Goal: Check status: Check status

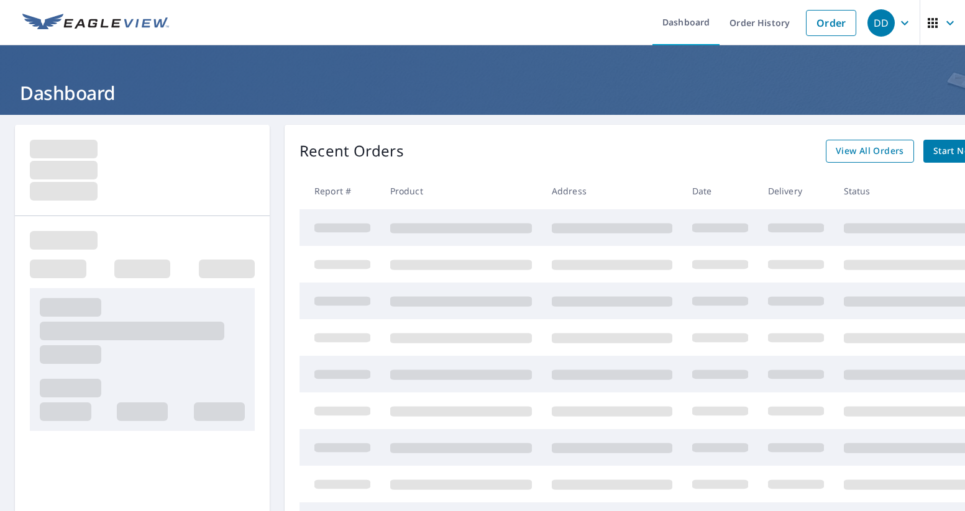
click at [876, 155] on span "View All Orders" at bounding box center [869, 151] width 68 height 16
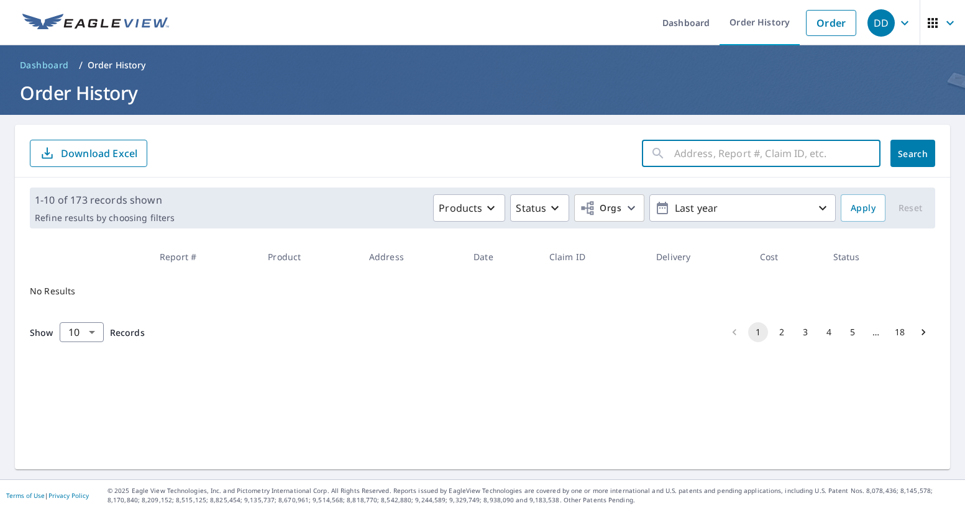
click at [746, 159] on input "text" at bounding box center [777, 153] width 206 height 35
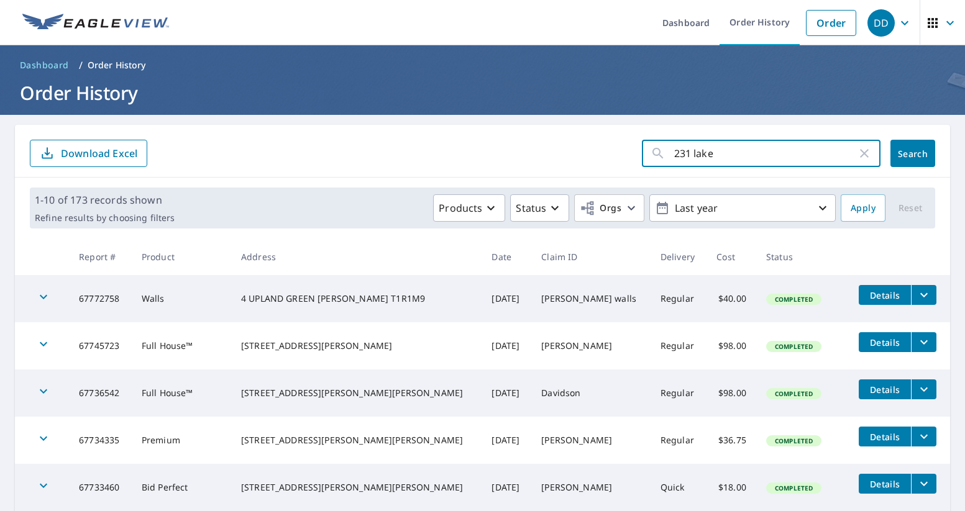
type input "231 lake"
click at [914, 156] on span "Search" at bounding box center [912, 154] width 25 height 12
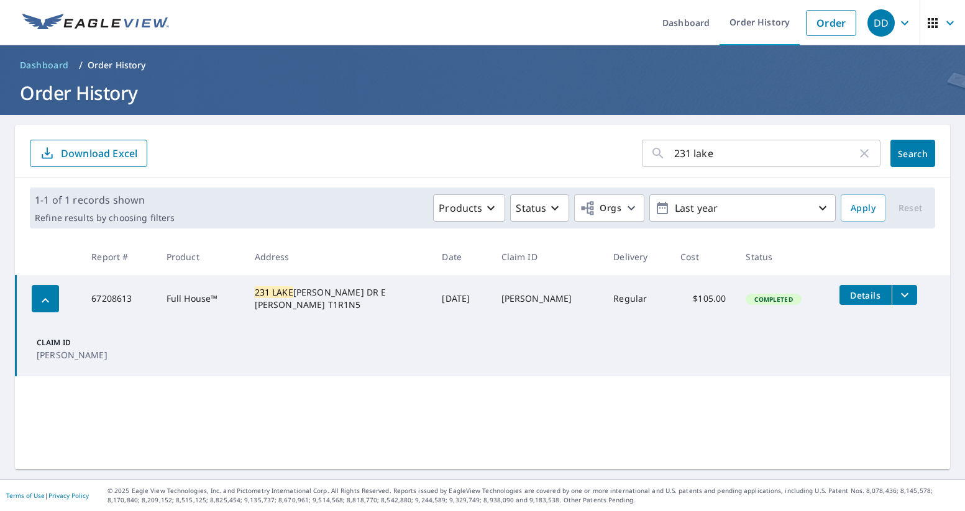
click at [901, 296] on icon "filesDropdownBtn-67208613" at bounding box center [904, 295] width 15 height 15
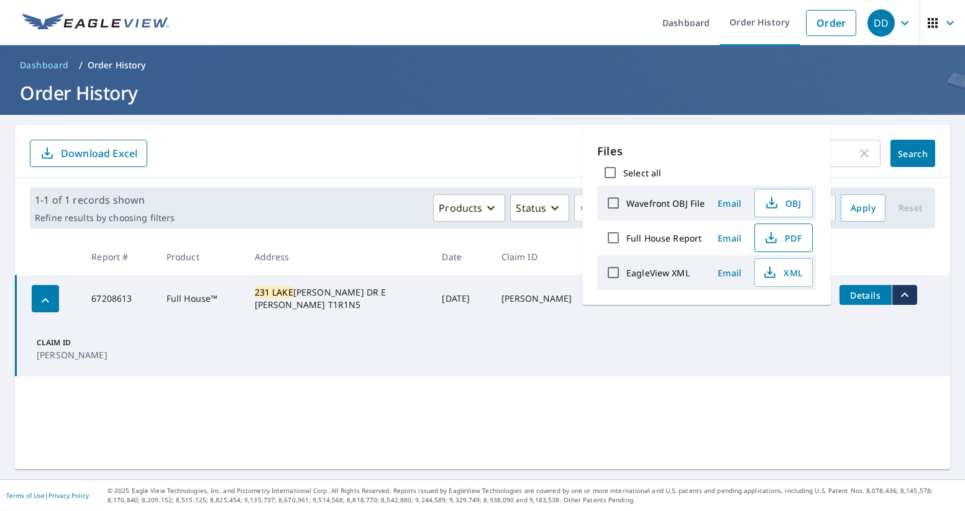
click at [777, 235] on span "PDF" at bounding box center [782, 237] width 40 height 15
drag, startPoint x: 812, startPoint y: 161, endPoint x: 848, endPoint y: 153, distance: 36.9
click at [817, 160] on div "Files Select all Wavefront OBJ File Email OBJ Full House Report Email PDF Eagle…" at bounding box center [706, 216] width 248 height 177
click at [870, 152] on icon "button" at bounding box center [864, 153] width 15 height 15
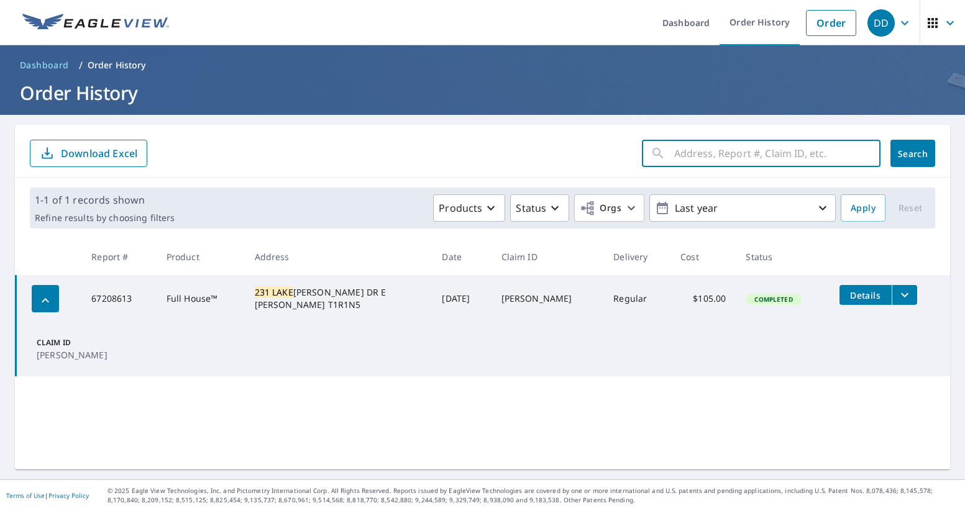
click at [837, 155] on input "text" at bounding box center [777, 153] width 206 height 35
type input "173 upland"
click at [912, 153] on button "Search" at bounding box center [912, 153] width 45 height 27
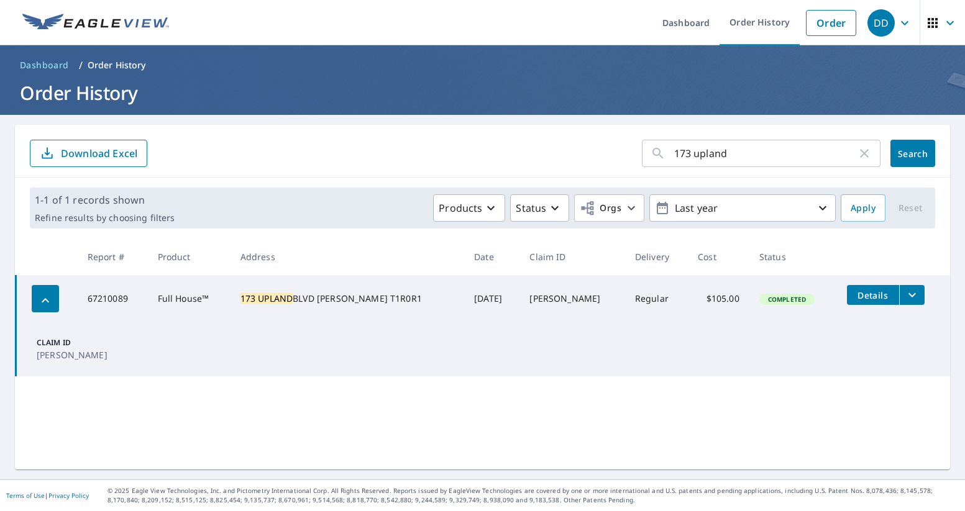
click at [904, 292] on icon "filesDropdownBtn-67210089" at bounding box center [911, 295] width 15 height 15
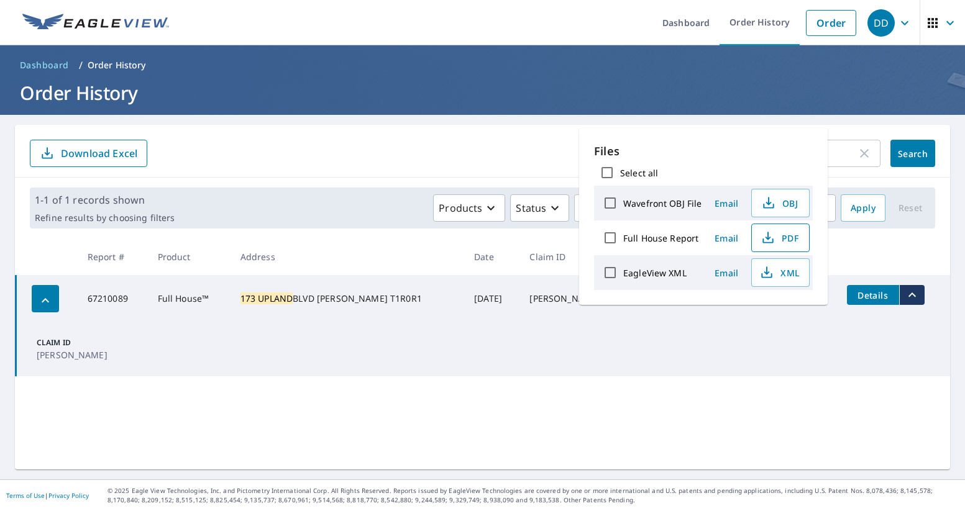
click at [788, 240] on span "PDF" at bounding box center [779, 237] width 40 height 15
click at [784, 236] on span "PDF" at bounding box center [779, 237] width 40 height 15
click at [748, 153] on p "Files" at bounding box center [703, 151] width 219 height 17
drag, startPoint x: 870, startPoint y: 146, endPoint x: 864, endPoint y: 153, distance: 9.7
click at [870, 147] on icon "button" at bounding box center [864, 153] width 15 height 15
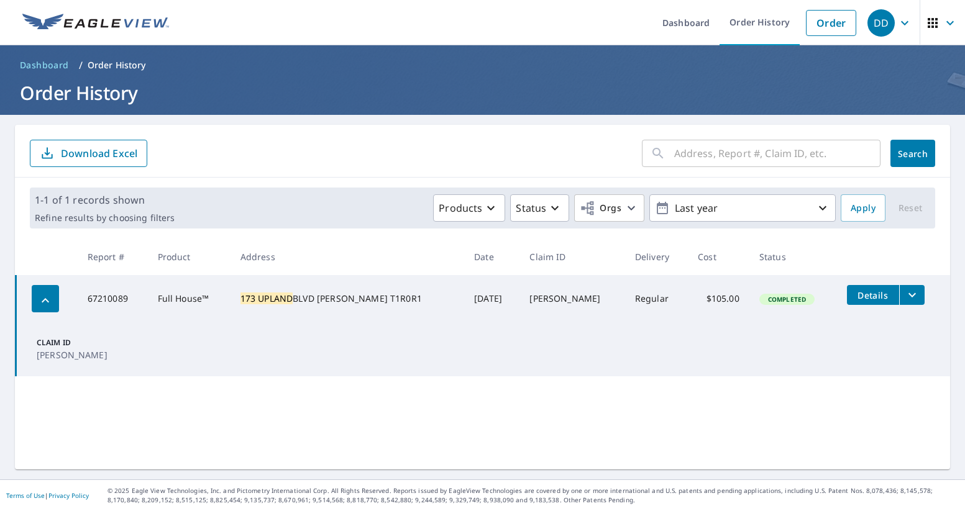
click at [864, 154] on input "text" at bounding box center [777, 153] width 206 height 35
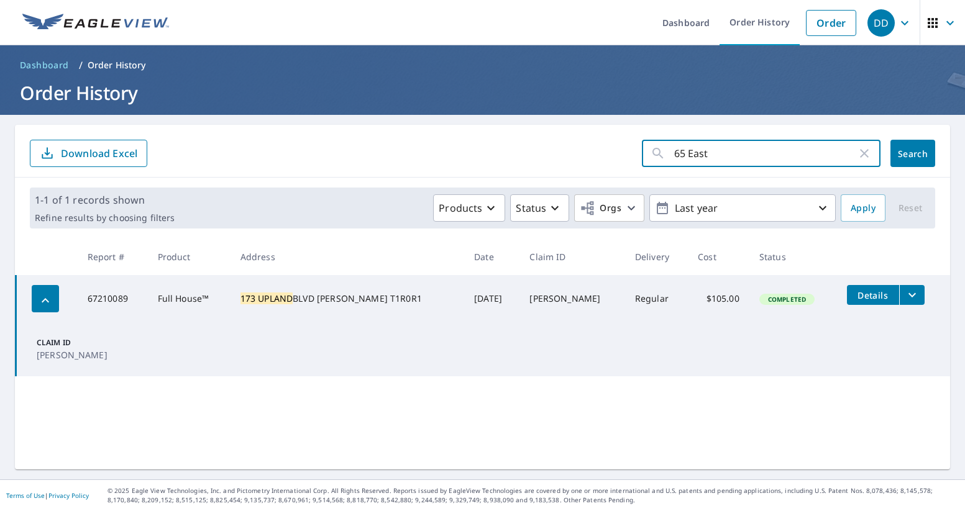
type input "65 East"
click at [910, 151] on span "Search" at bounding box center [912, 154] width 25 height 12
